Goal: Task Accomplishment & Management: Use online tool/utility

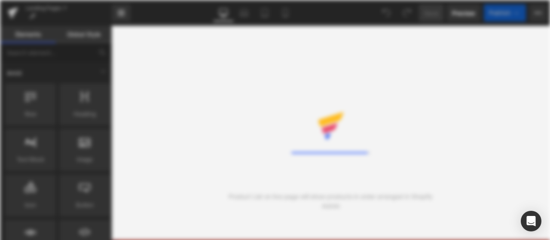
click at [538, 13] on div "Loading Content" at bounding box center [275, 120] width 550 height 240
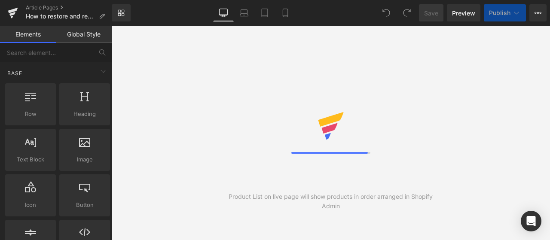
click at [538, 13] on icon at bounding box center [538, 13] width 2 height 2
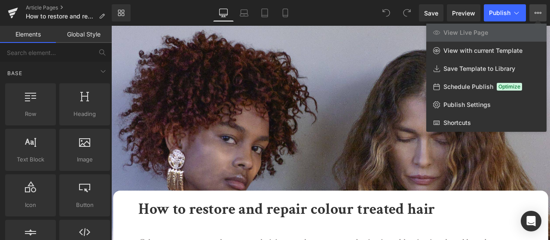
click at [537, 13] on icon at bounding box center [537, 12] width 7 height 7
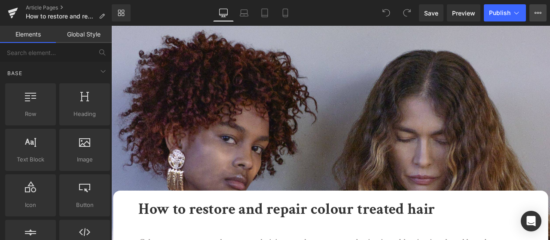
click at [537, 13] on icon at bounding box center [537, 12] width 7 height 7
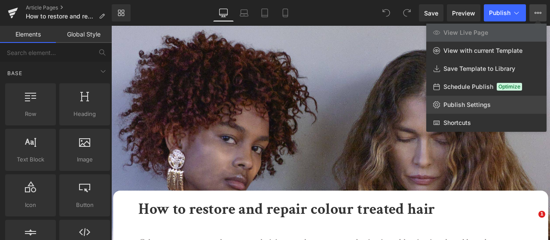
click at [482, 105] on span "Publish Settings" at bounding box center [466, 105] width 47 height 8
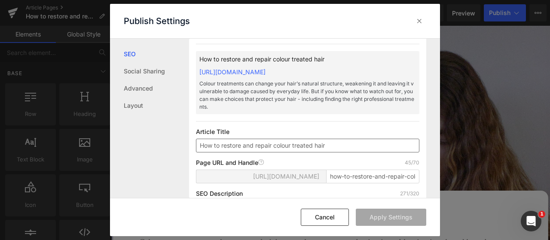
scroll to position [43, 0]
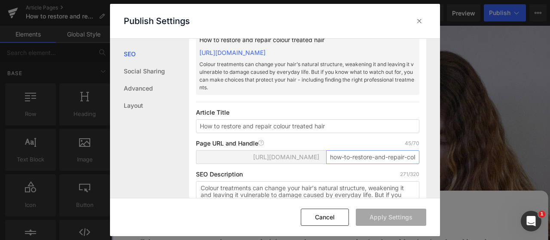
click at [333, 164] on input "how-to-restore-and-repair-colour-treated-hair" at bounding box center [372, 157] width 93 height 14
click at [313, 161] on span "[URL][DOMAIN_NAME]" at bounding box center [286, 157] width 66 height 7
click at [350, 164] on input "how-to-restore-and-repair-colour-treated-hair" at bounding box center [372, 157] width 93 height 14
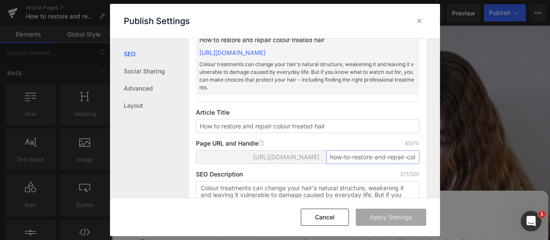
click at [350, 164] on input "how-to-restore-and-repair-colour-treated-hair" at bounding box center [372, 157] width 93 height 14
